Goal: Transaction & Acquisition: Subscribe to service/newsletter

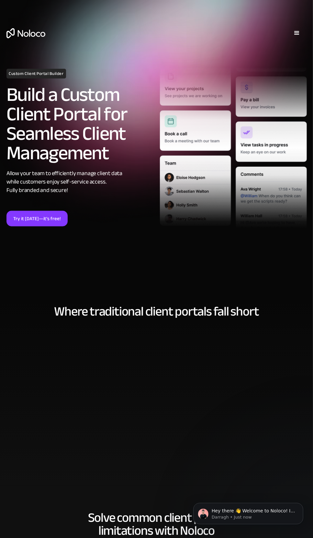
click at [294, 34] on div "menu" at bounding box center [297, 33] width 8 height 8
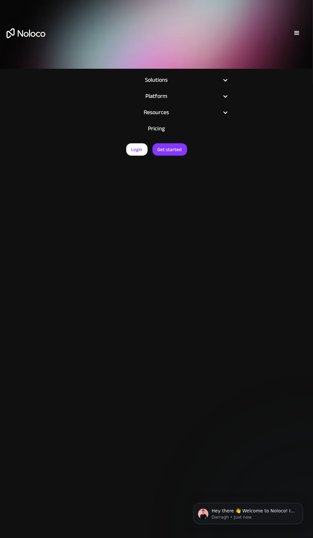
click at [156, 125] on link "Pricing" at bounding box center [156, 129] width 157 height 16
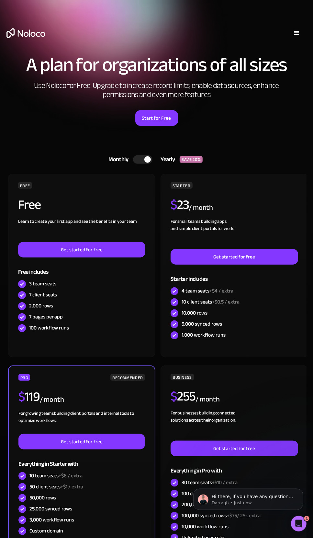
click at [292, 29] on div "menu" at bounding box center [297, 32] width 19 height 19
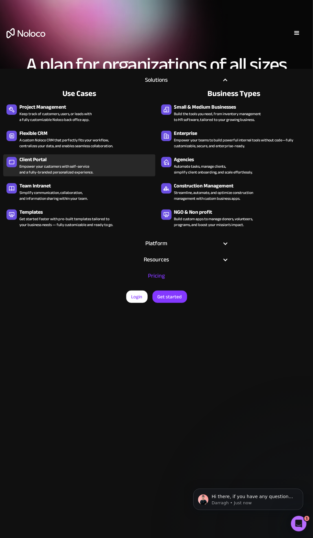
click at [52, 171] on div "Empower your customers with self-service and a fully-branded personalized exper…" at bounding box center [56, 169] width 74 height 12
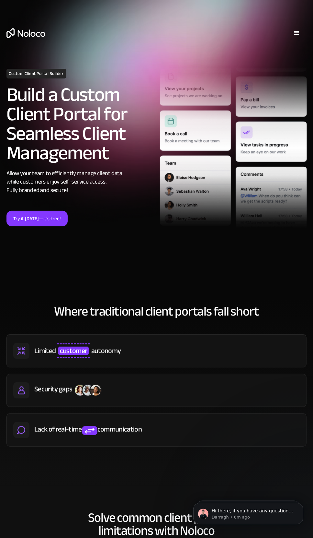
click at [295, 33] on div "menu" at bounding box center [297, 33] width 8 height 8
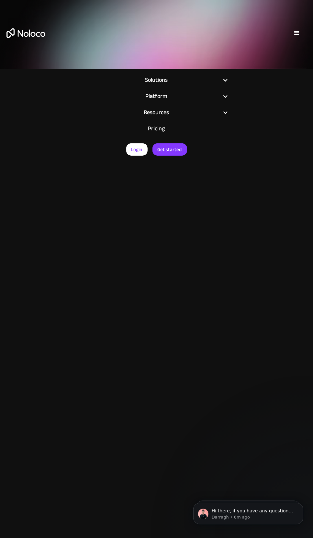
click at [158, 129] on link "Pricing" at bounding box center [156, 129] width 157 height 16
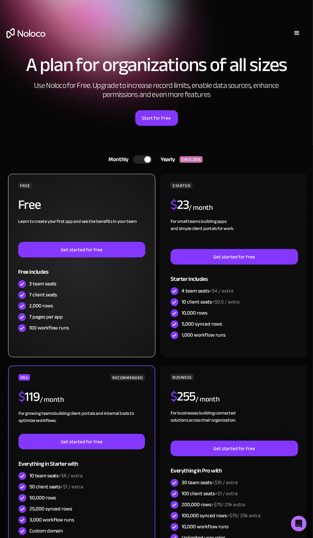
click at [26, 330] on div "100 workflow runs" at bounding box center [82, 328] width 128 height 11
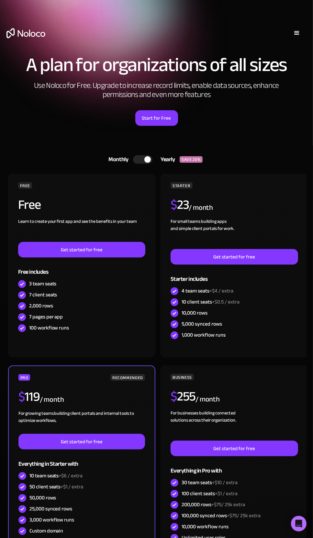
drag, startPoint x: 47, startPoint y: 35, endPoint x: 30, endPoint y: 38, distance: 17.7
click at [29, 37] on div "Solutions Use Cases Business Types Project Management Keep track of customers, …" at bounding box center [156, 39] width 313 height 45
drag, startPoint x: 48, startPoint y: 88, endPoint x: 66, endPoint y: 88, distance: 17.5
click at [66, 88] on h2 "Use Noloco for Free. Upgrade to increase record limits, enable data sources, en…" at bounding box center [156, 90] width 259 height 18
